Goal: Check status: Check status

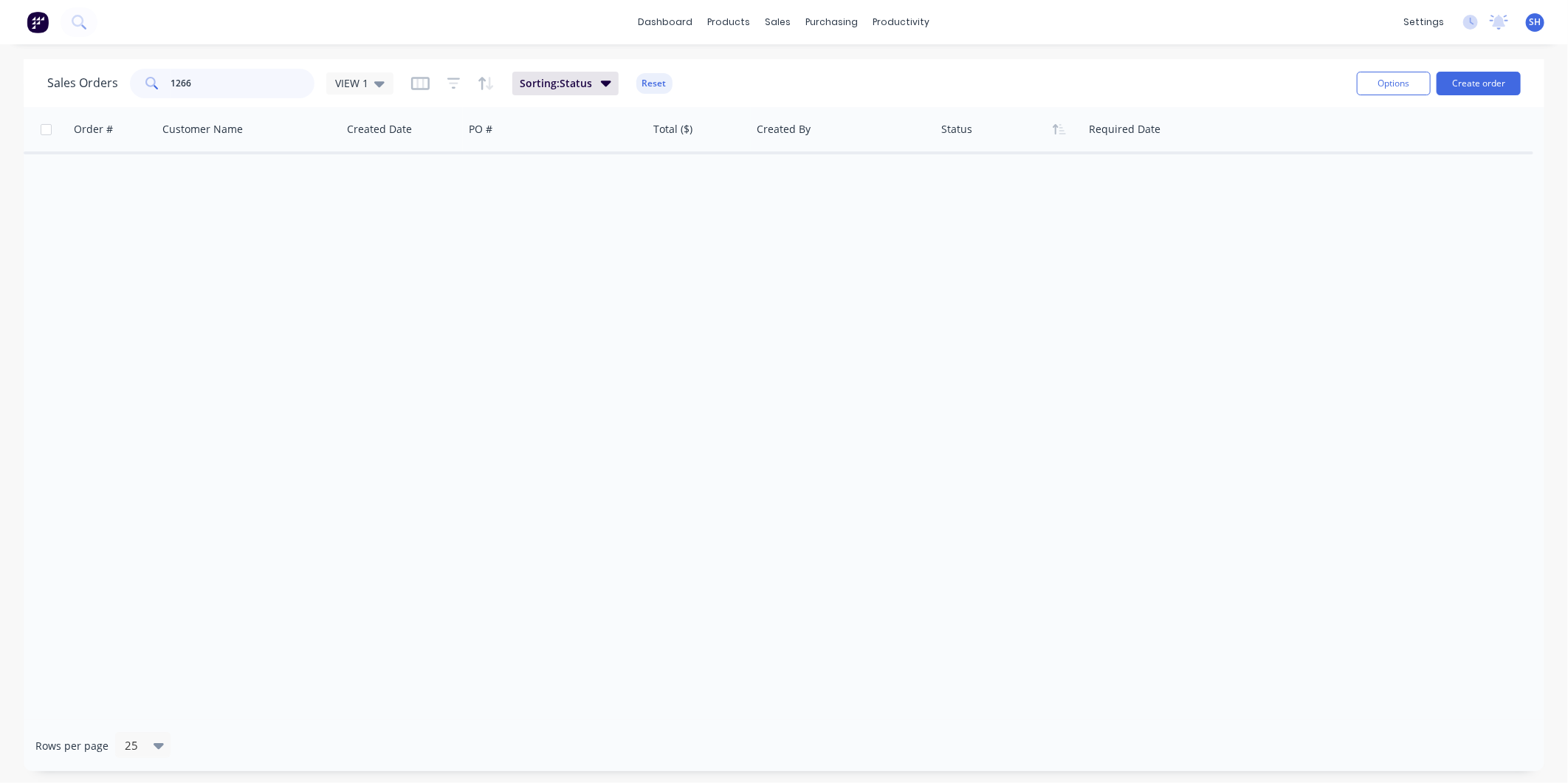
click at [201, 83] on input "1266" at bounding box center [243, 83] width 144 height 29
drag, startPoint x: 202, startPoint y: 83, endPoint x: 189, endPoint y: 79, distance: 13.6
click at [189, 79] on input "1266" at bounding box center [243, 83] width 144 height 29
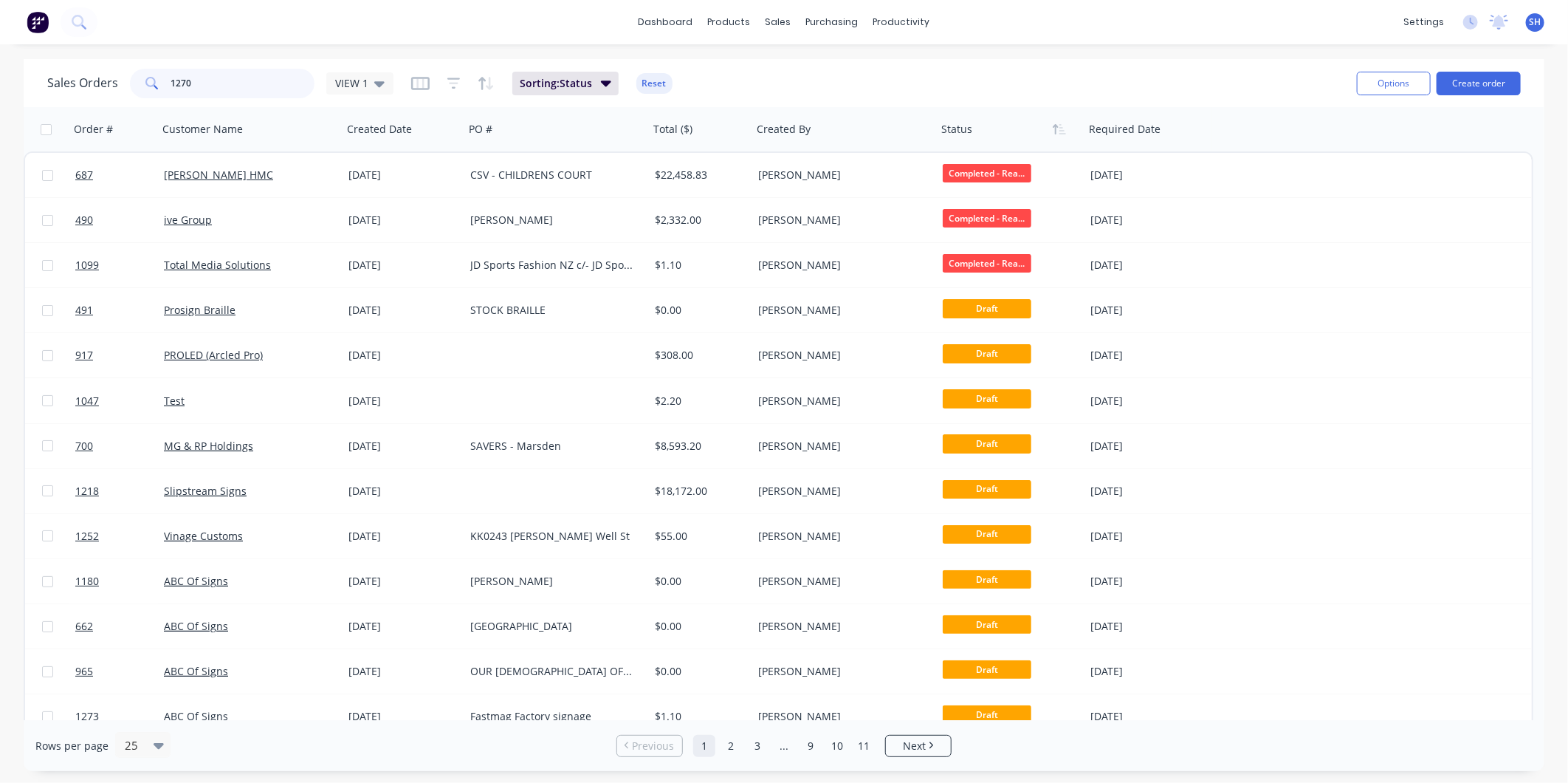
type input "1270"
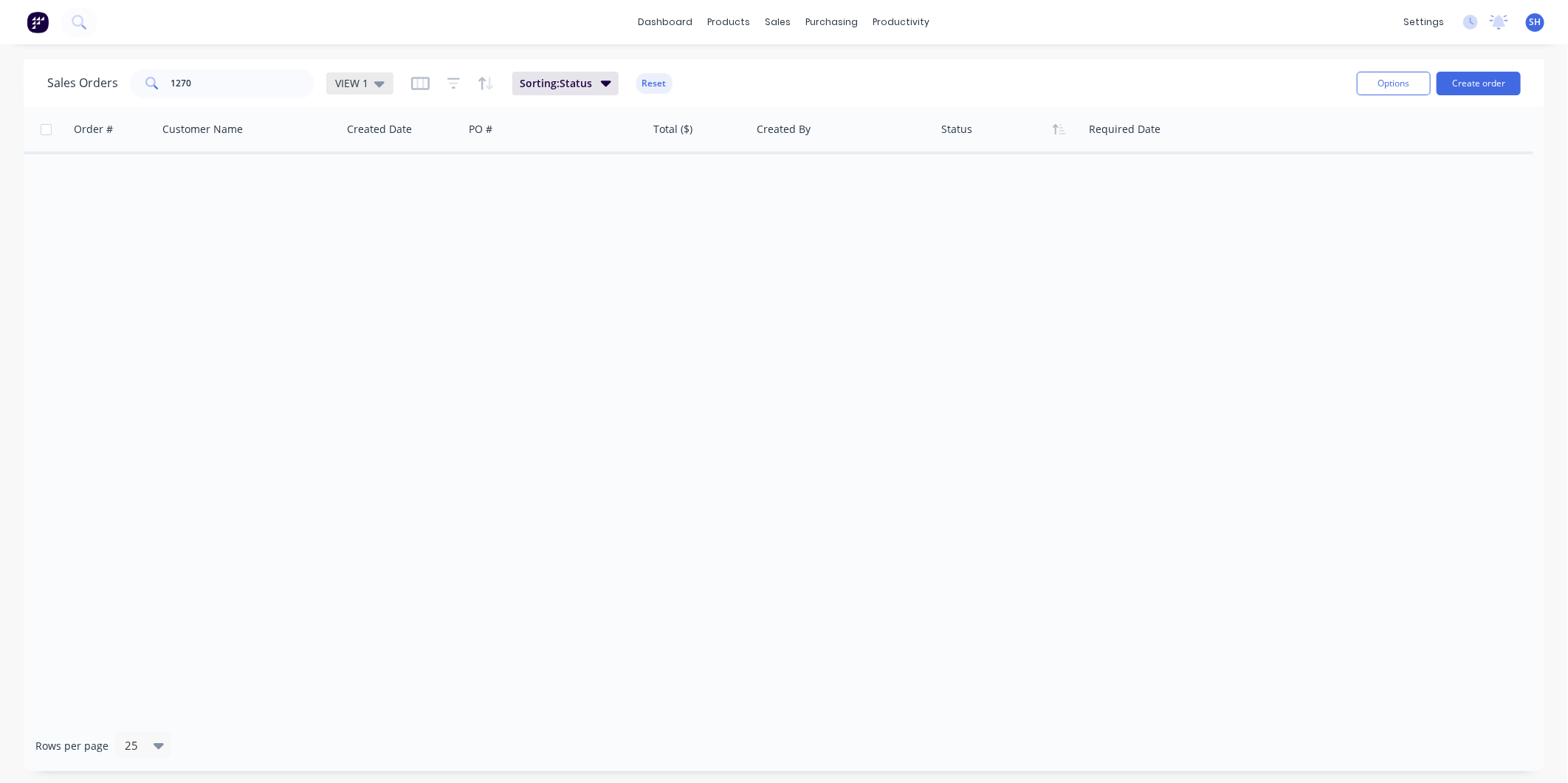
click at [378, 88] on icon at bounding box center [379, 83] width 11 height 16
click at [378, 266] on button "archived" at bounding box center [415, 267] width 169 height 17
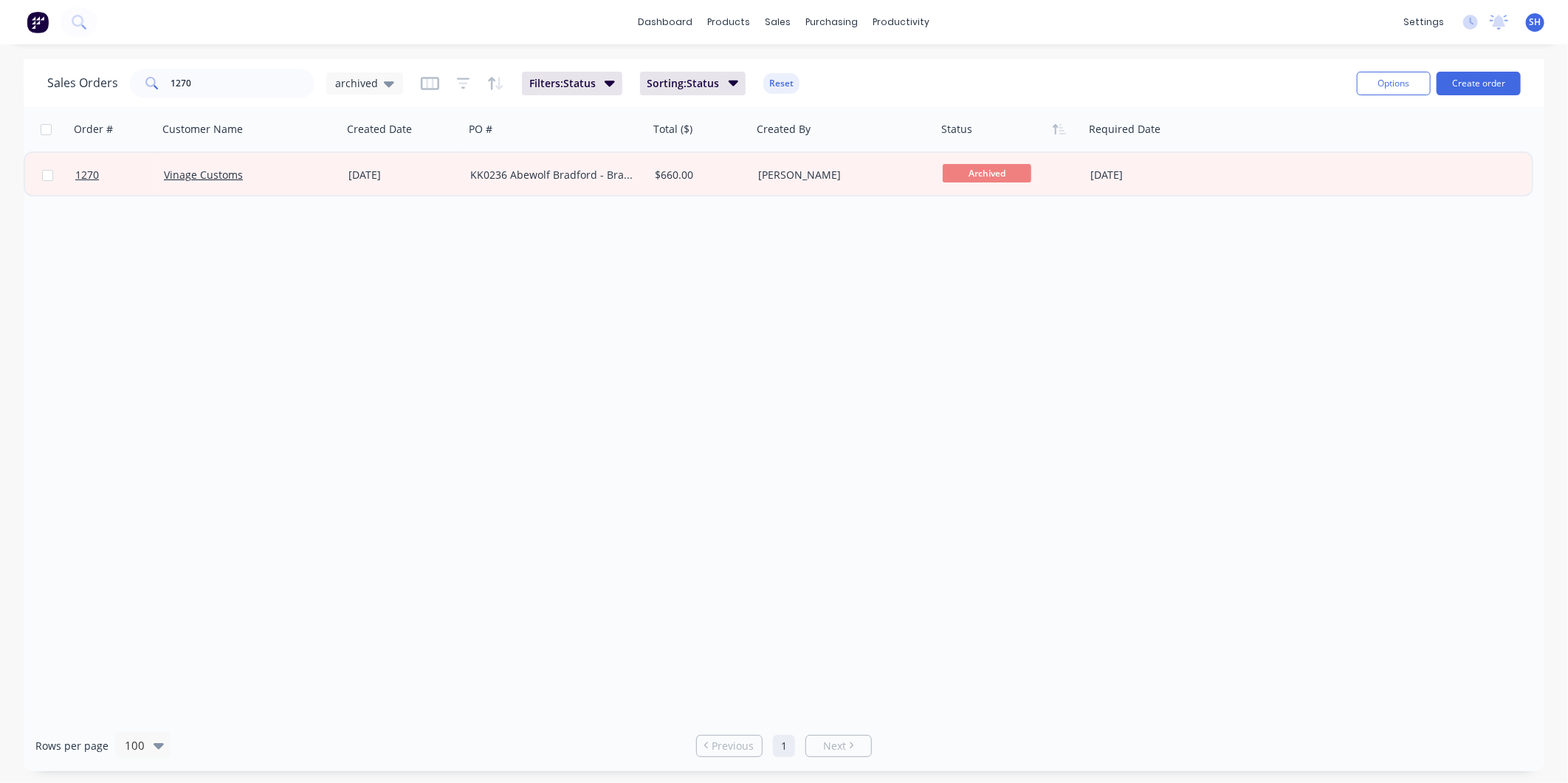
drag, startPoint x: 300, startPoint y: 358, endPoint x: 301, endPoint y: 366, distance: 8.1
click at [301, 366] on div "Order # Customer Name Created Date PO # Total ($) Created By Status Required Da…" at bounding box center [784, 413] width 1521 height 613
click at [244, 90] on input "1270" at bounding box center [243, 83] width 144 height 29
click at [242, 90] on input "1270" at bounding box center [243, 83] width 144 height 29
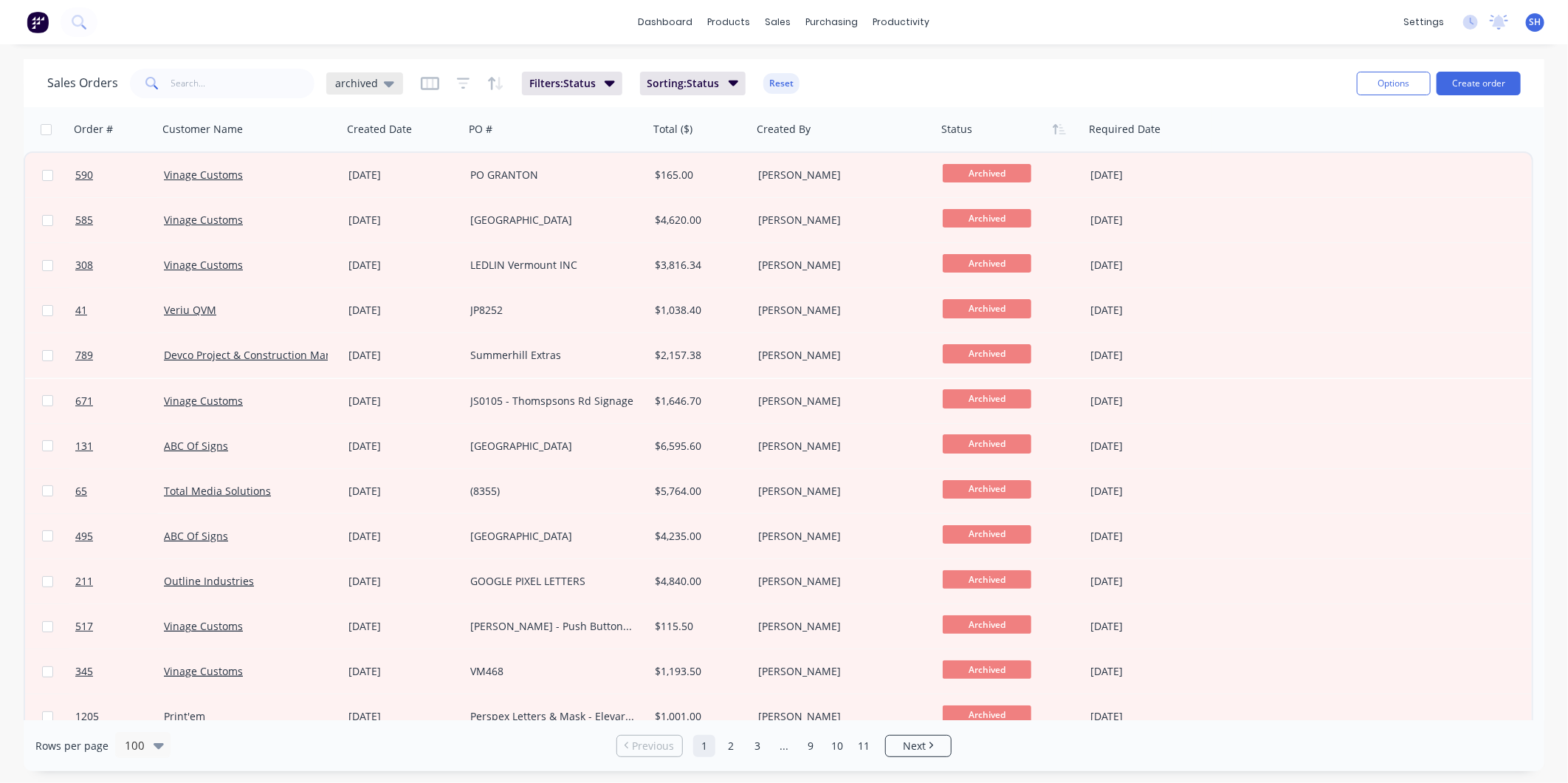
click at [359, 83] on span "archived" at bounding box center [357, 83] width 43 height 15
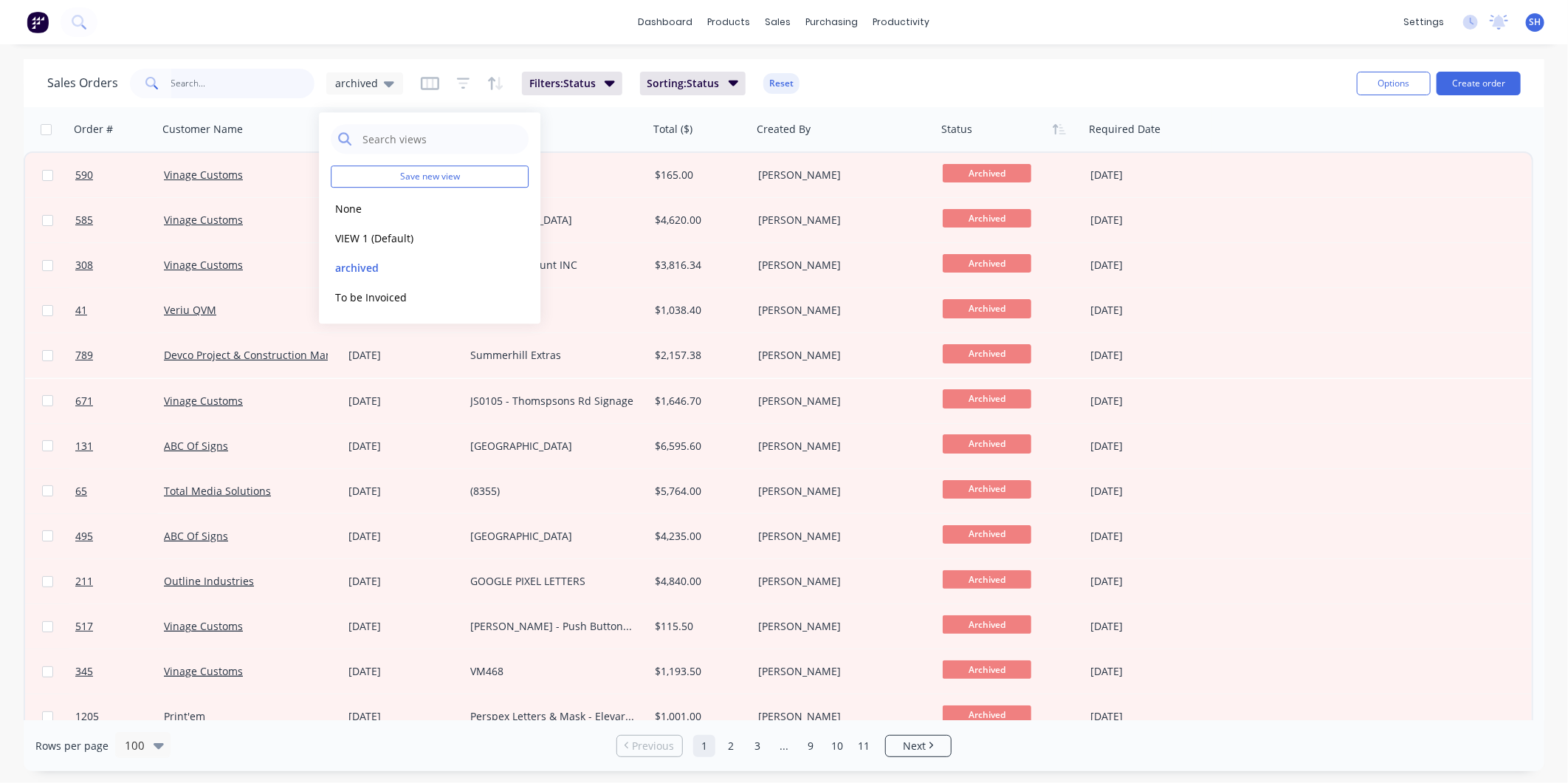
click at [228, 79] on input "text" at bounding box center [243, 83] width 144 height 29
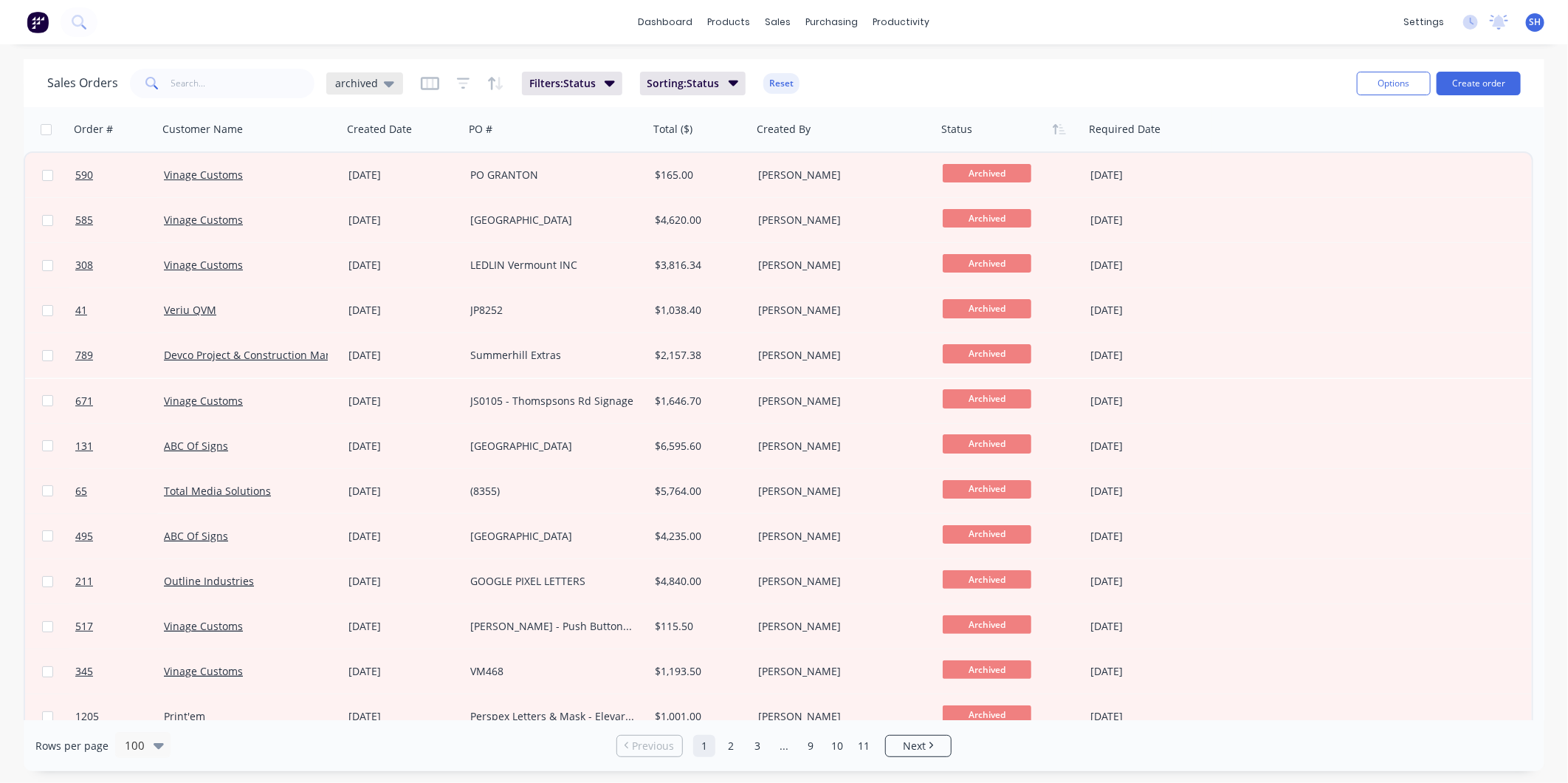
click at [365, 84] on span "archived" at bounding box center [357, 83] width 43 height 15
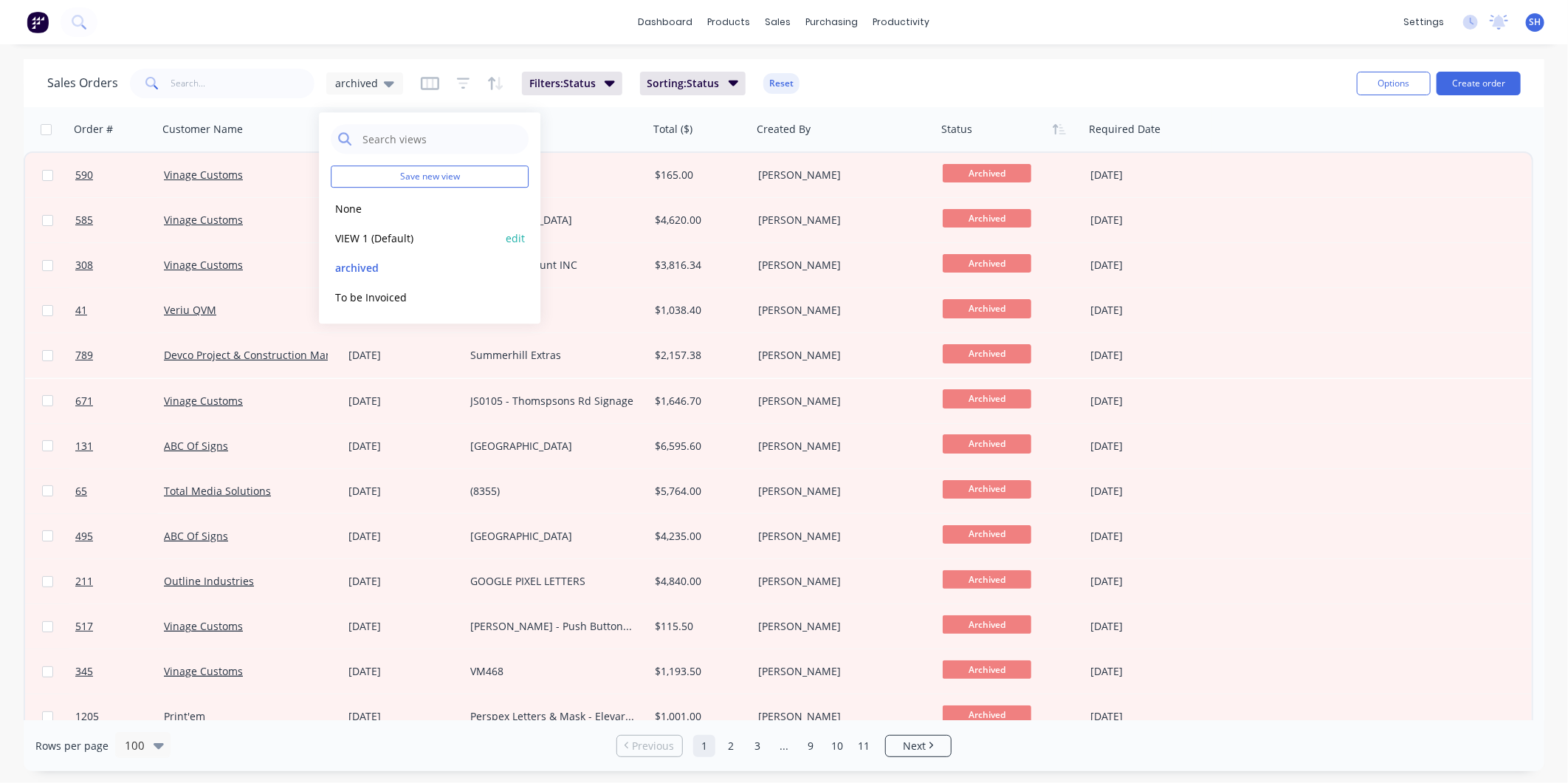
click at [408, 229] on button "VIEW 1 (Default)" at bounding box center [415, 237] width 169 height 17
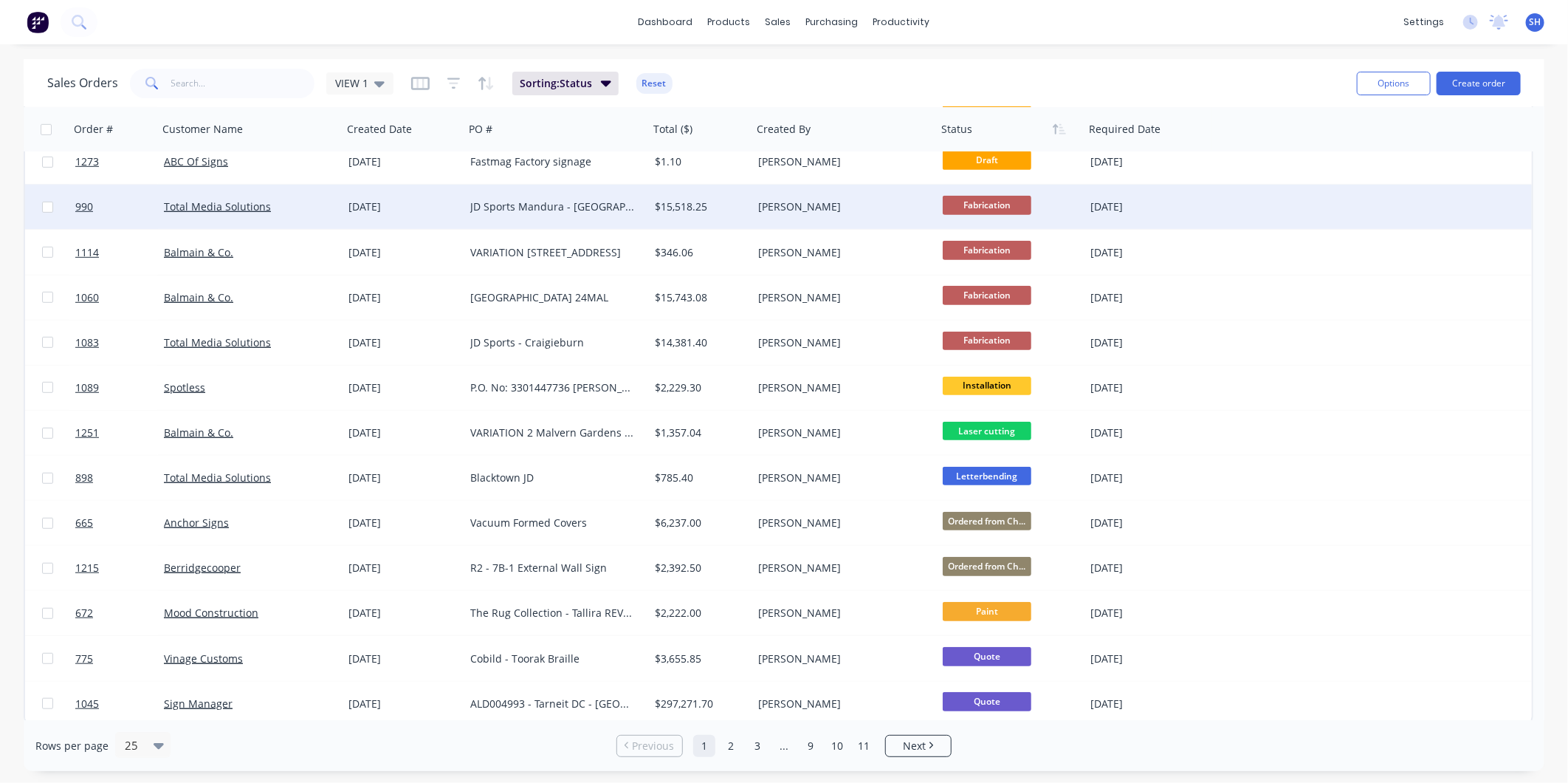
scroll to position [559, 0]
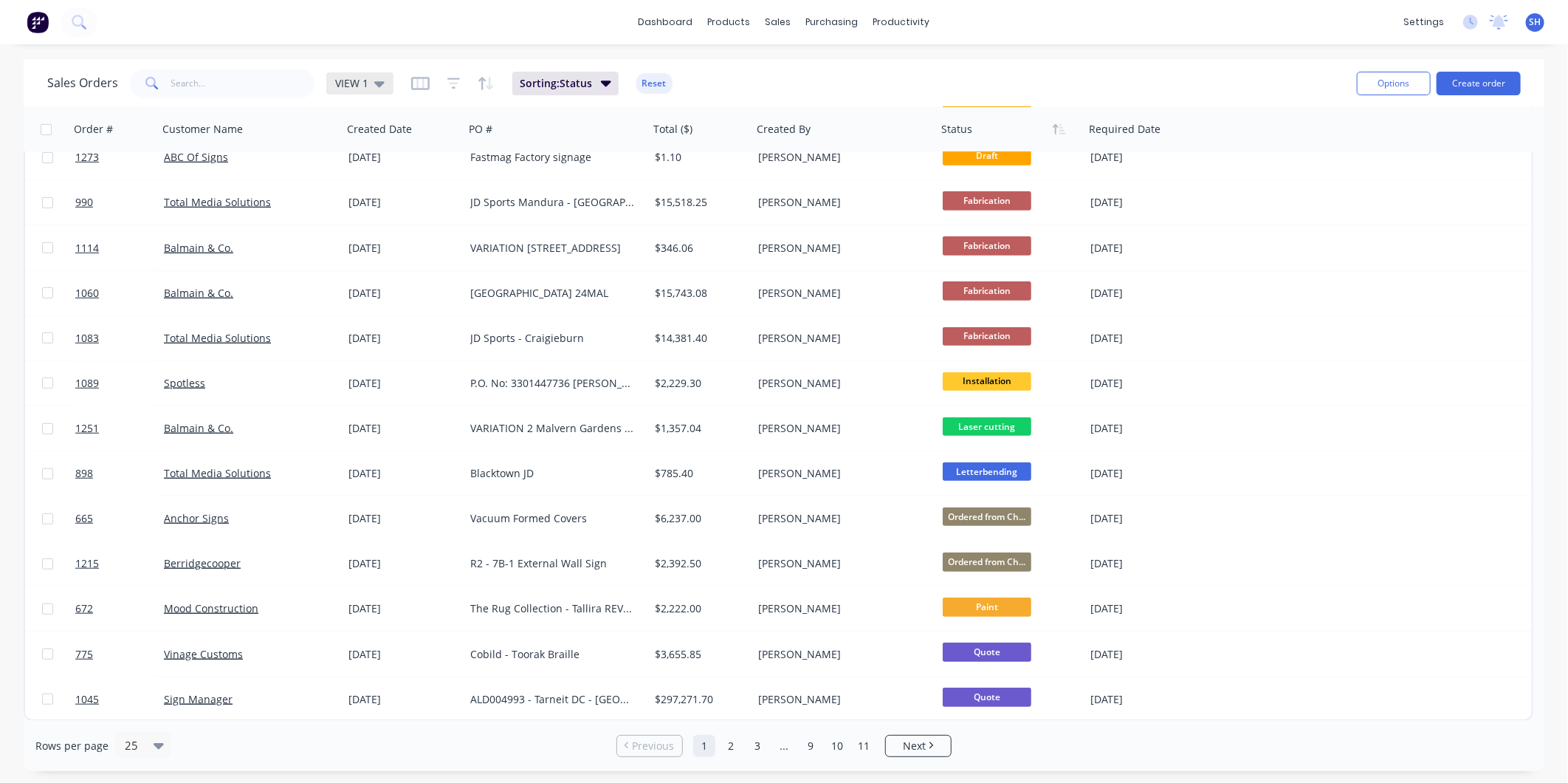
click at [352, 82] on span "VIEW 1" at bounding box center [352, 83] width 33 height 15
click at [411, 303] on button "To be Invoiced" at bounding box center [415, 297] width 169 height 17
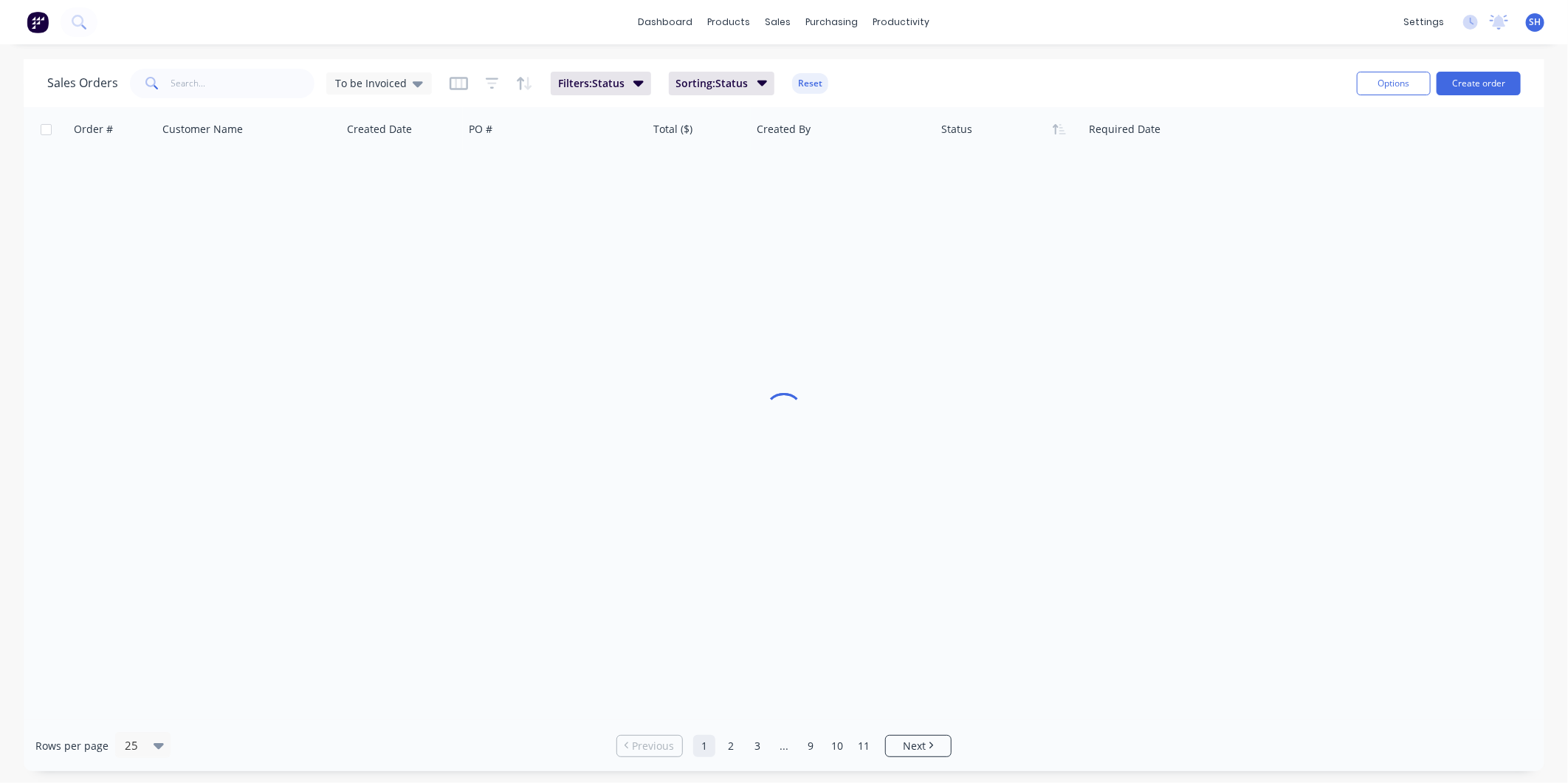
scroll to position [0, 0]
click at [341, 312] on div "Order # Customer Name Created Date PO # Total ($) Created By Status Required Da…" at bounding box center [784, 413] width 1521 height 613
